Goal: Task Accomplishment & Management: Manage account settings

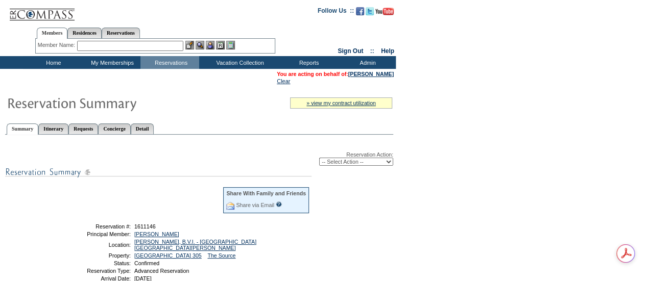
click at [348, 162] on select "-- Select Action -- Modify Reservation Dates Modify Reservation Cost Modify Occ…" at bounding box center [356, 162] width 74 height 8
select select "ChangeDates"
click at [319, 159] on select "-- Select Action -- Modify Reservation Dates Modify Reservation Cost Modify Occ…" at bounding box center [356, 162] width 74 height 8
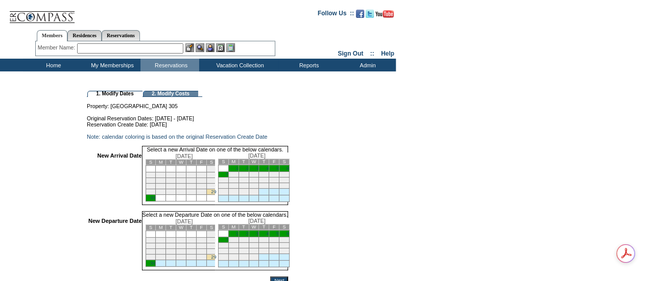
click at [279, 171] on link "5" at bounding box center [277, 168] width 3 height 5
click at [228, 242] on link "7" at bounding box center [227, 239] width 3 height 5
